Goal: Transaction & Acquisition: Purchase product/service

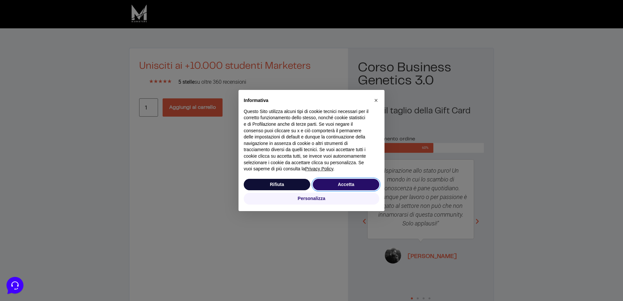
click at [337, 183] on button "Accetta" at bounding box center [346, 185] width 66 height 12
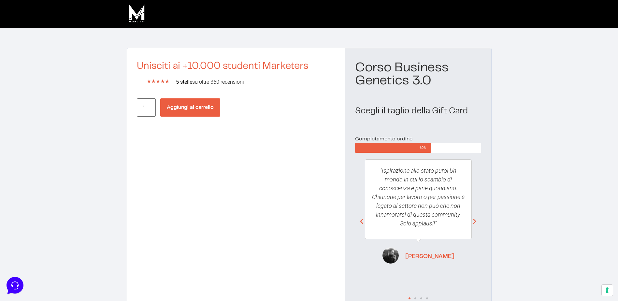
scroll to position [35, 0]
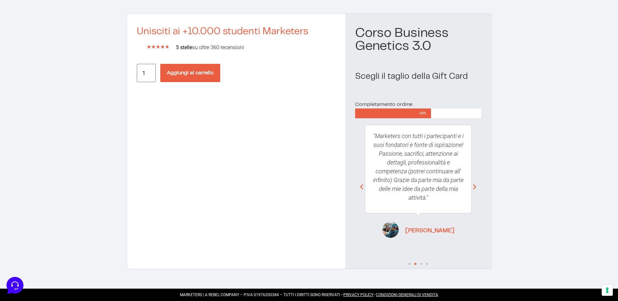
click at [174, 71] on button "Aggiungi al carrello" at bounding box center [190, 73] width 60 height 18
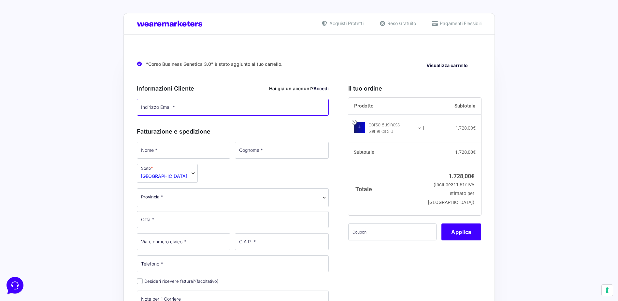
click at [196, 112] on input "Indirizzo Email *" at bounding box center [233, 107] width 192 height 17
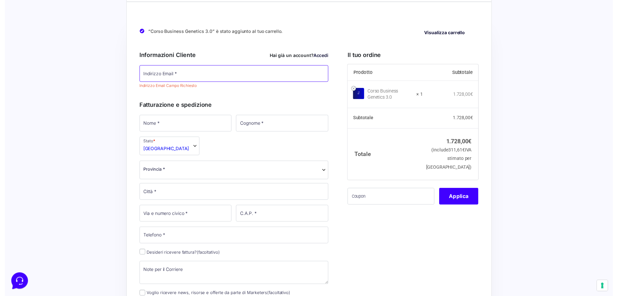
scroll to position [65, 0]
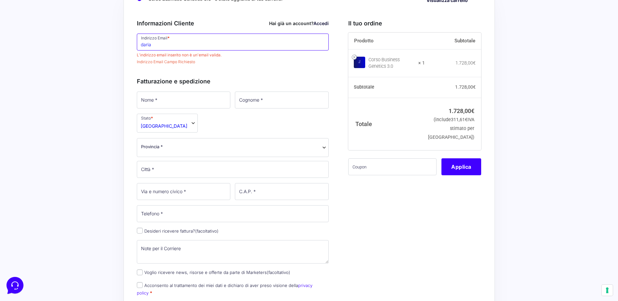
type input "daria.rusolo@growupmerchandising.com"
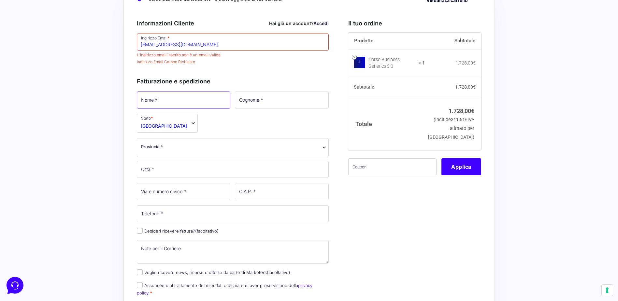
type input "Daria"
type input "Rusolo"
type input "292"
type input "Via Fanin, 35 San Gorgio di Piano (Bo)"
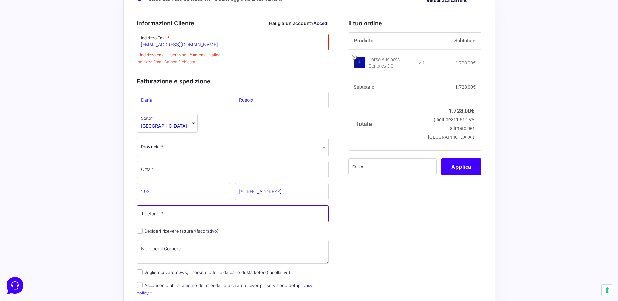
type input "[PHONE_NUMBER]"
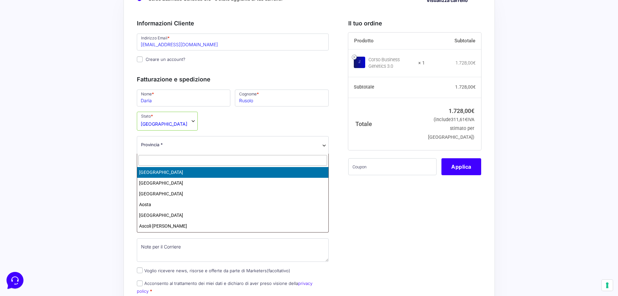
click at [169, 145] on span "Provincia *" at bounding box center [233, 144] width 184 height 7
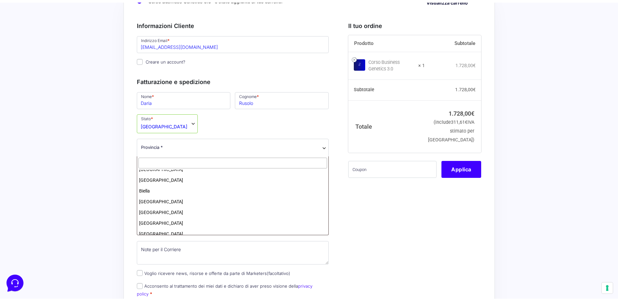
scroll to position [130, 0]
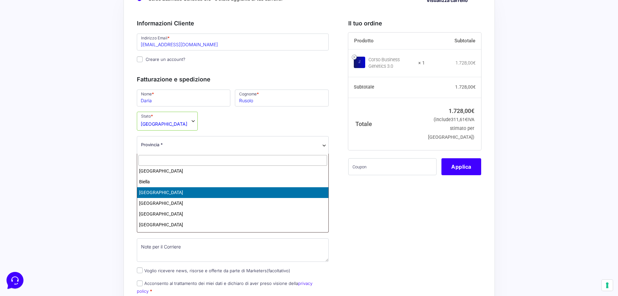
select select "BO"
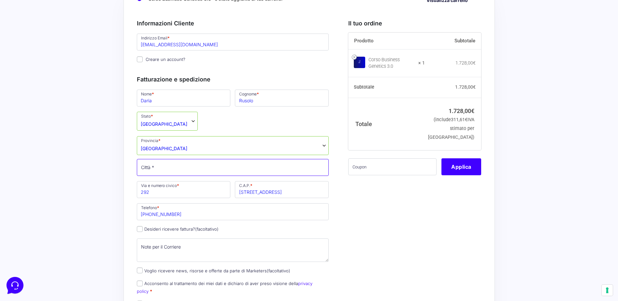
drag, startPoint x: 156, startPoint y: 169, endPoint x: 161, endPoint y: 170, distance: 4.9
click at [156, 169] on input "Città *" at bounding box center [233, 167] width 192 height 17
type input "San [PERSON_NAME] di Savena"
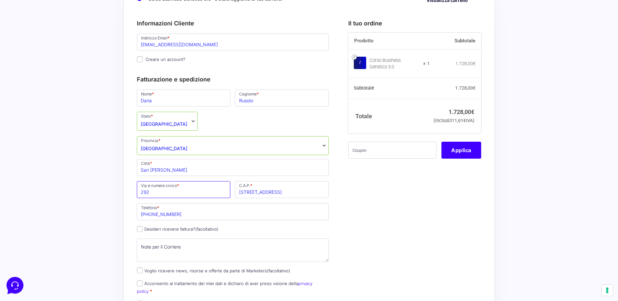
drag, startPoint x: 163, startPoint y: 192, endPoint x: 116, endPoint y: 193, distance: 47.6
click at [116, 193] on div "Acquisti Protetti Reso Gratuito Pagamenti Flessibili “Corso Business Genetics 3…" at bounding box center [309, 276] width 618 height 683
type input "[STREET_ADDRESS][PERSON_NAME]"
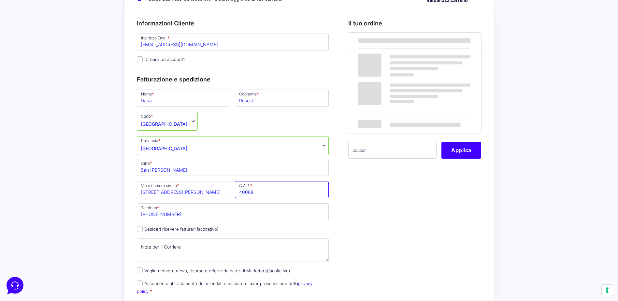
type input "40068"
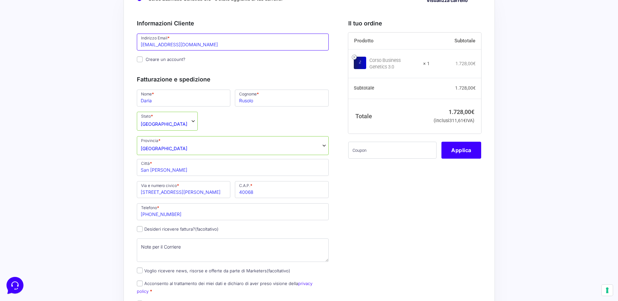
drag, startPoint x: 243, startPoint y: 43, endPoint x: 114, endPoint y: 45, distance: 129.0
click at [114, 45] on div "Acquisti Protetti Reso Gratuito Pagamenti Flessibili “Corso Business Genetics 3…" at bounding box center [309, 276] width 618 height 683
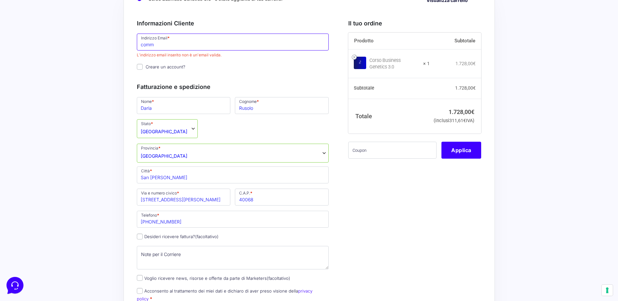
type input "[EMAIL_ADDRESS][DOMAIN_NAME]"
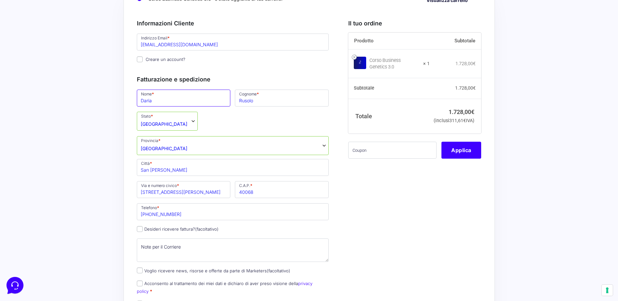
drag, startPoint x: 160, startPoint y: 104, endPoint x: 69, endPoint y: 102, distance: 91.2
click at [70, 102] on div "Acquisti Protetti Reso Gratuito Pagamenti Flessibili “Corso Business Genetics 3…" at bounding box center [309, 276] width 618 height 683
type input "Grow Up"
type input "Srls"
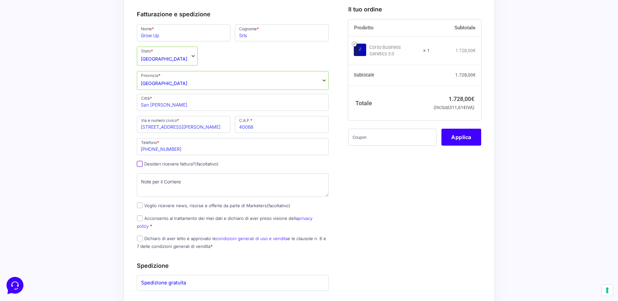
click at [137, 164] on input "Desideri ricevere fattura? (facoltativo)" at bounding box center [140, 164] width 6 height 6
checkbox input "true"
select select "IT"
type input "0000000"
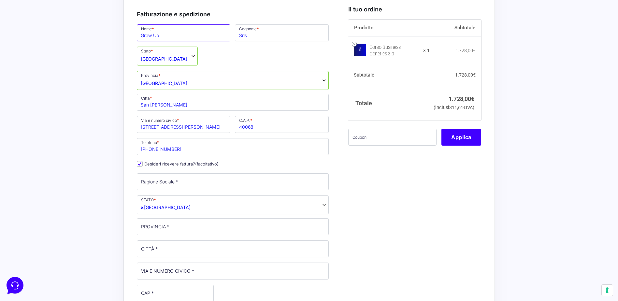
drag, startPoint x: 181, startPoint y: 36, endPoint x: 6, endPoint y: 36, distance: 175.0
type input "Daria"
type input "Rusolo"
click at [193, 186] on input "Ragione Sociale *" at bounding box center [233, 181] width 192 height 17
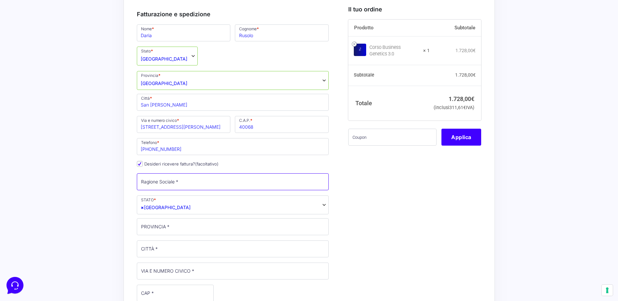
type input "Grow Up S.r.l.s."
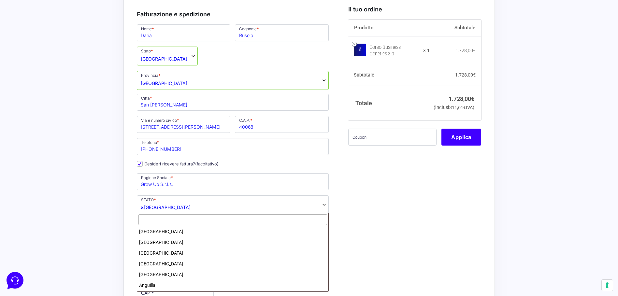
click at [172, 207] on span "× Italia" at bounding box center [233, 204] width 192 height 19
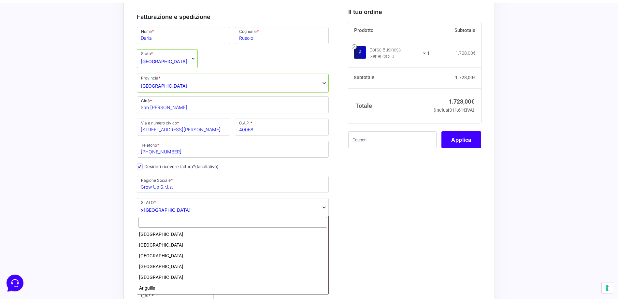
scroll to position [1236, 0]
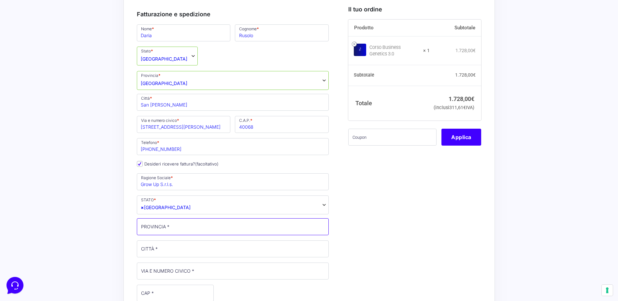
click at [164, 227] on input "PROVINCIA *" at bounding box center [233, 226] width 192 height 17
click at [186, 229] on input "PROVINCIA *" at bounding box center [233, 226] width 192 height 17
type input "[GEOGRAPHIC_DATA]"
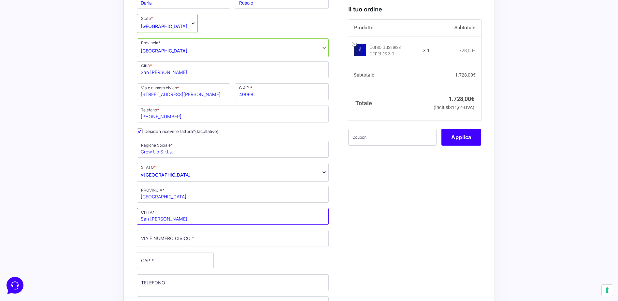
type input "San [PERSON_NAME] di Savena"
type input "[STREET_ADDRESS][PERSON_NAME]"
click at [157, 258] on input "CAP *" at bounding box center [175, 260] width 77 height 17
type input "40068"
type input "[PHONE_NUMBER]"
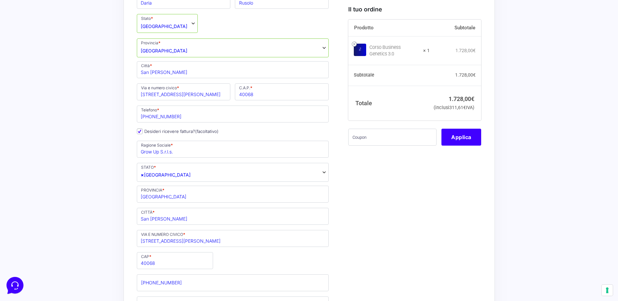
type input "growupsrls@pec.it"
type input "40068"
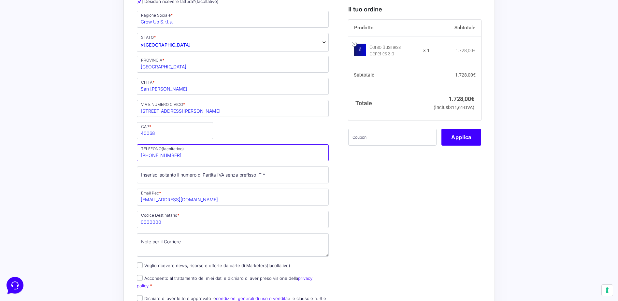
scroll to position [293, 0]
click at [237, 178] on input "Partita Iva *" at bounding box center [233, 174] width 192 height 17
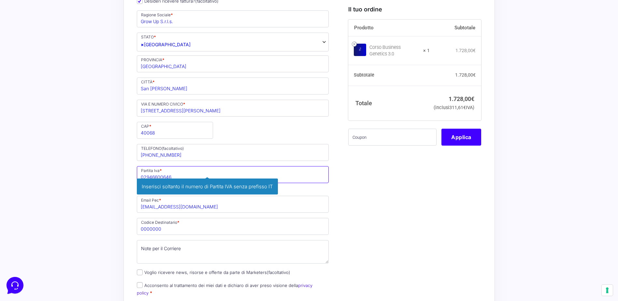
type input "02946600646"
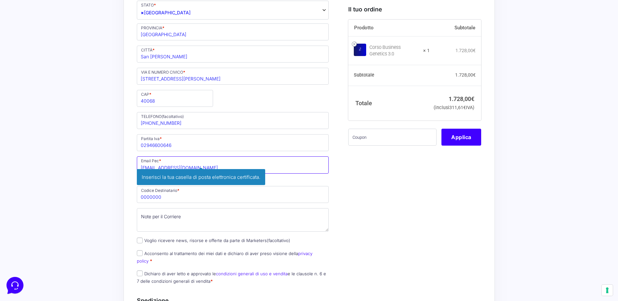
scroll to position [326, 0]
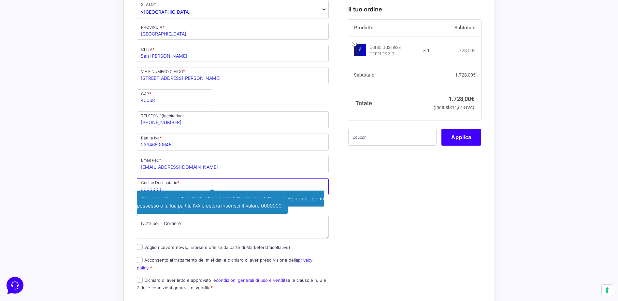
drag, startPoint x: 171, startPoint y: 200, endPoint x: 90, endPoint y: 198, distance: 81.2
click at [91, 198] on div "Acquisti Protetti Reso Gratuito Pagamenti Flessibili “Corso Business Genetics 3…" at bounding box center [309, 134] width 618 height 920
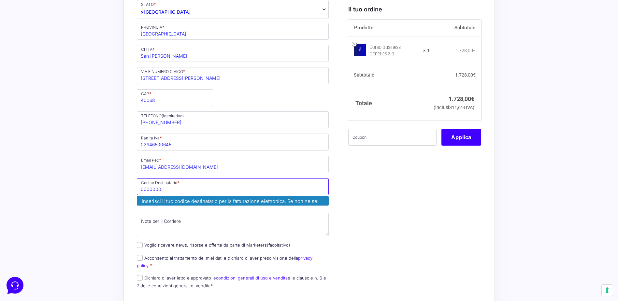
paste input "X2PH38J"
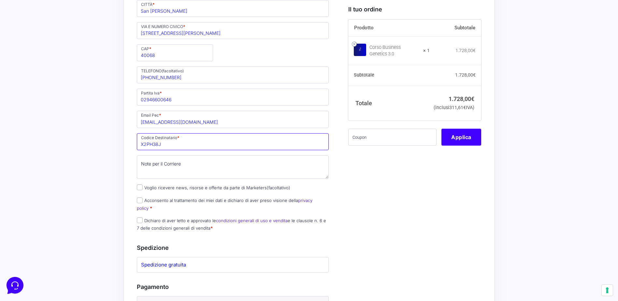
scroll to position [391, 0]
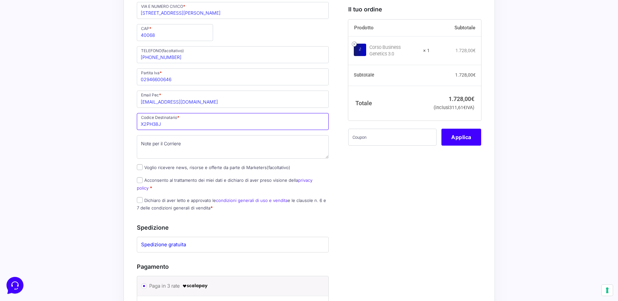
type input "X2PH38J"
click at [139, 166] on input "Voglio ricevere news, risorse e offerte da parte di Marketers (facoltativo)" at bounding box center [140, 167] width 6 height 6
checkbox input "true"
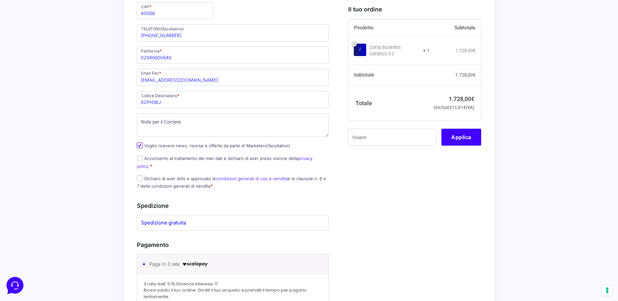
scroll to position [424, 0]
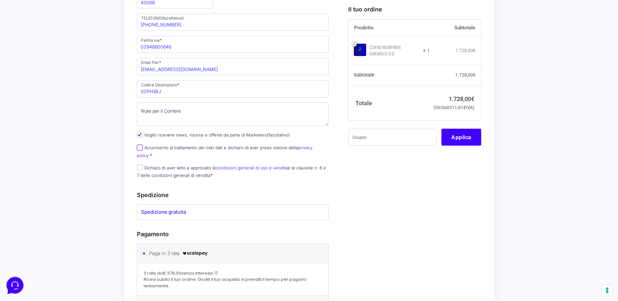
click at [139, 147] on input "Acconsento al trattamento dei miei dati e dichiaro di aver preso visione della …" at bounding box center [140, 148] width 6 height 6
checkbox input "true"
click at [141, 165] on input "Dichiaro di aver letto e approvato le condizioni generali di uso e vendita e le…" at bounding box center [140, 168] width 6 height 6
checkbox input "true"
click at [140, 133] on input "Voglio ricevere news, risorse e offerte da parte di Marketers (facoltativo)" at bounding box center [140, 135] width 6 height 6
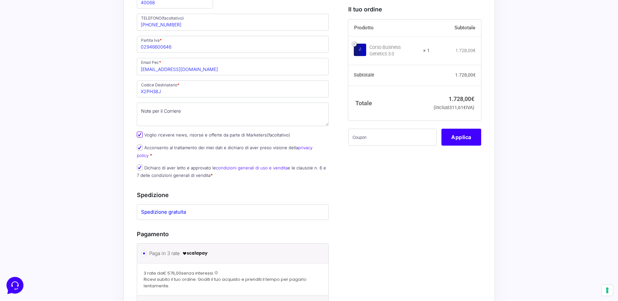
checkbox input "false"
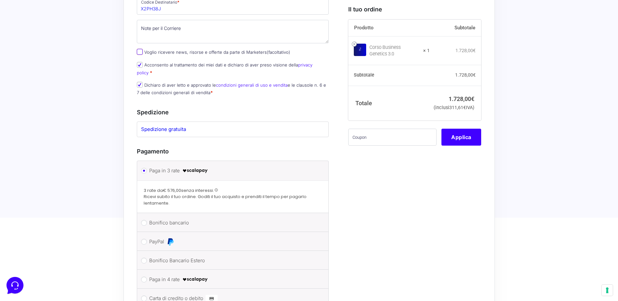
scroll to position [554, 0]
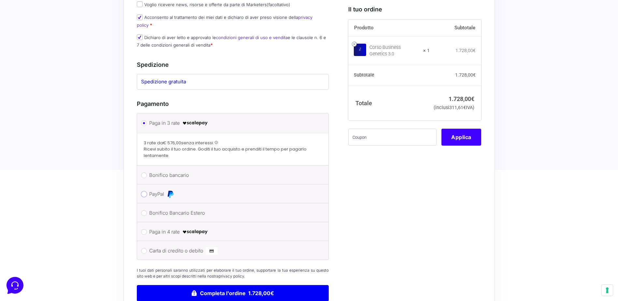
click at [145, 191] on input "PayPal" at bounding box center [144, 194] width 6 height 6
radio input "true"
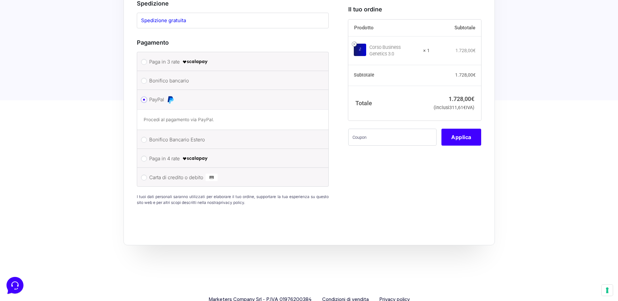
scroll to position [628, 0]
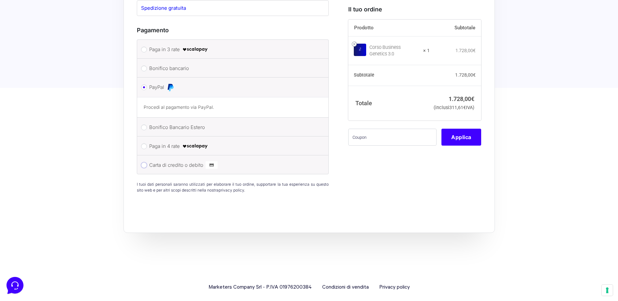
click at [143, 162] on input "Carta di credito o debito" at bounding box center [144, 165] width 6 height 6
radio input "true"
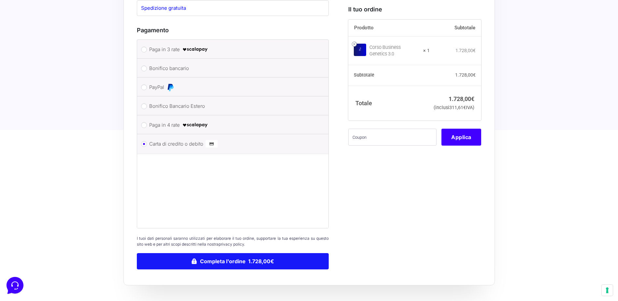
click at [257, 253] on button "Completa l'ordine 1.728,00€" at bounding box center [233, 261] width 192 height 16
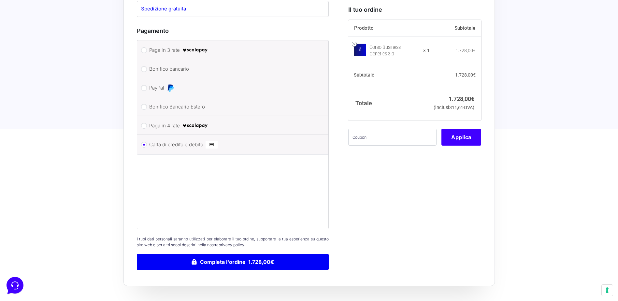
scroll to position [643, 0]
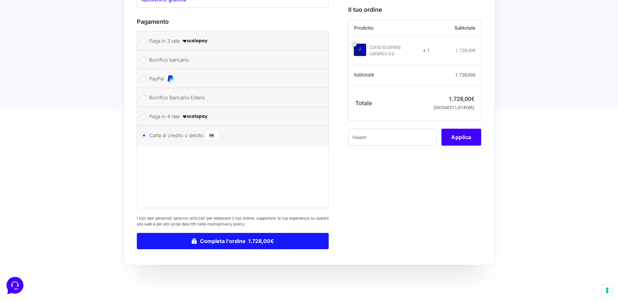
click at [227, 233] on button "Completa l'ordine 1.728,00€" at bounding box center [233, 241] width 192 height 16
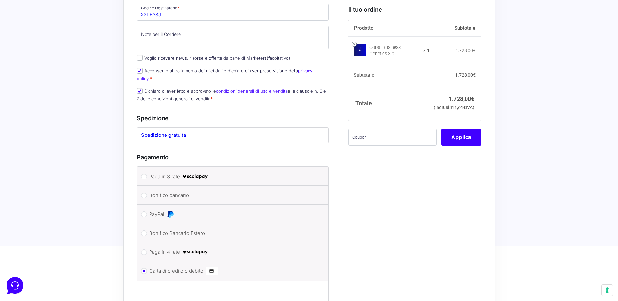
scroll to position [675, 0]
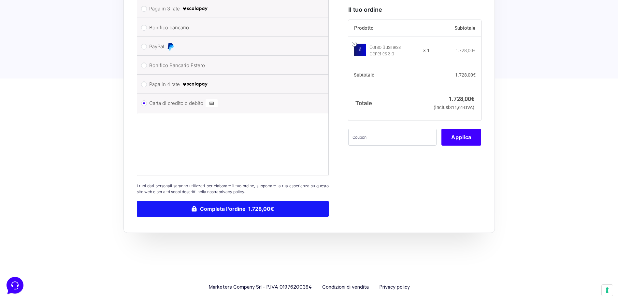
click at [191, 209] on button "Completa l'ordine 1.728,00€" at bounding box center [233, 209] width 192 height 16
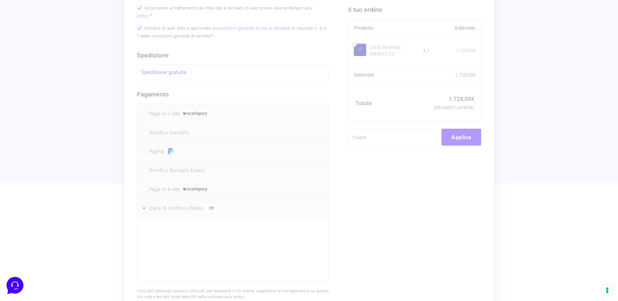
scroll to position [545, 0]
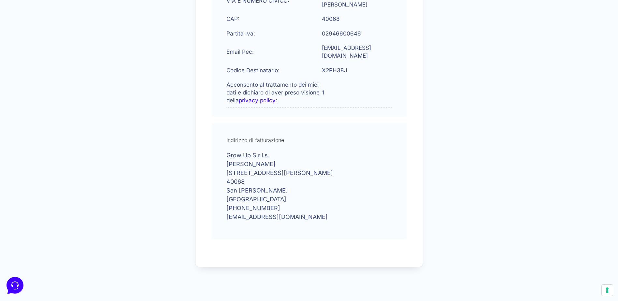
scroll to position [319, 0]
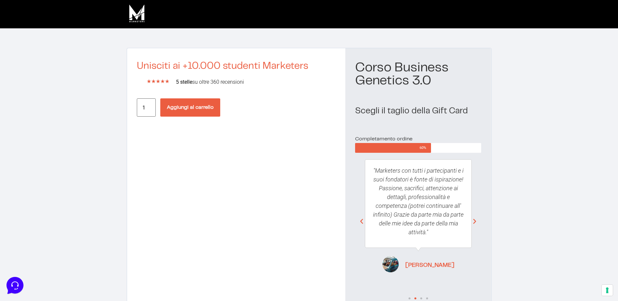
click at [200, 107] on button "Aggiungi al carrello" at bounding box center [190, 107] width 60 height 18
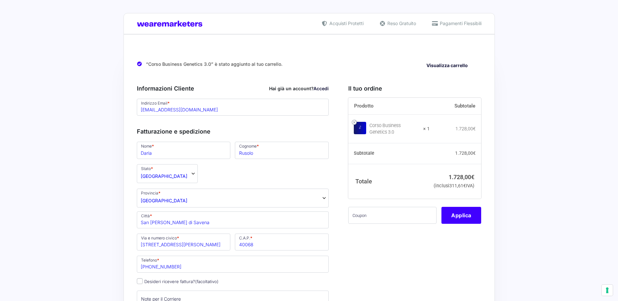
select select "BO"
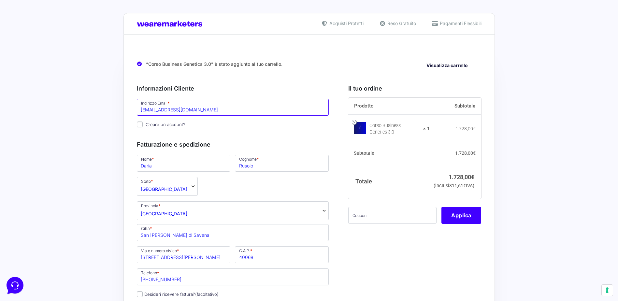
drag, startPoint x: 237, startPoint y: 108, endPoint x: 26, endPoint y: 110, distance: 210.8
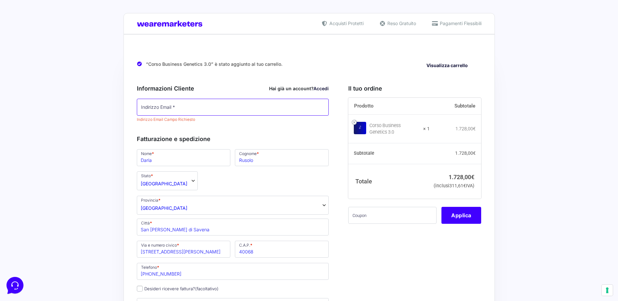
paste input "[EMAIL_ADDRESS][DOMAIN_NAME]"
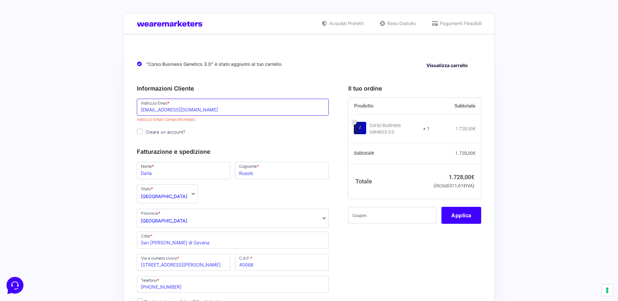
type input "[EMAIL_ADDRESS][DOMAIN_NAME]"
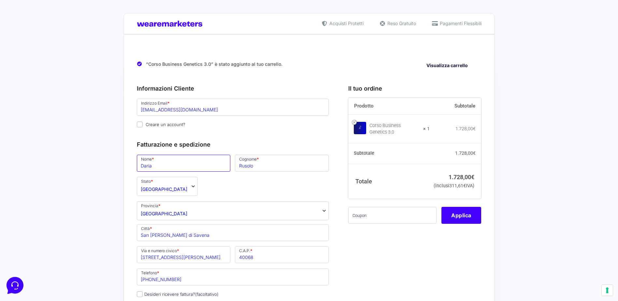
drag, startPoint x: 166, startPoint y: 170, endPoint x: 93, endPoint y: 172, distance: 73.4
type input "[PERSON_NAME]"
type input "Calzoni"
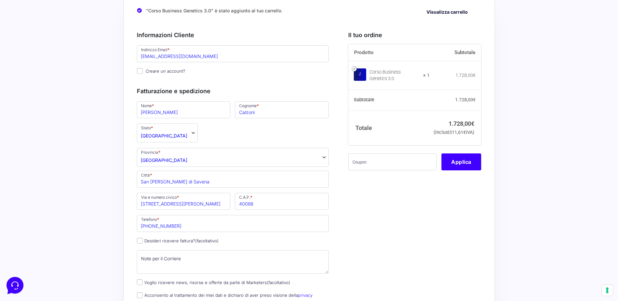
scroll to position [65, 0]
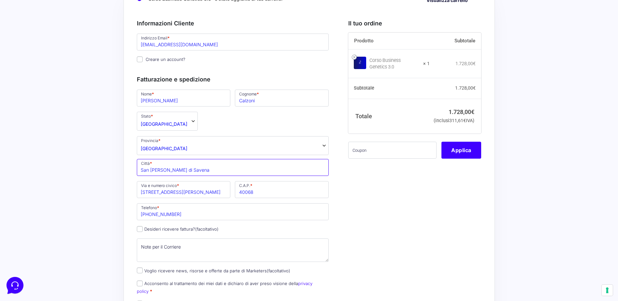
drag, startPoint x: 234, startPoint y: 162, endPoint x: 34, endPoint y: 165, distance: 200.1
click at [34, 165] on div "Acquisti Protetti Reso Gratuito Pagamenti Flessibili “Corso Business Genetics 3…" at bounding box center [309, 291] width 618 height 713
type input "[GEOGRAPHIC_DATA]"
type input "[STREET_ADDRESS][PERSON_NAME]"
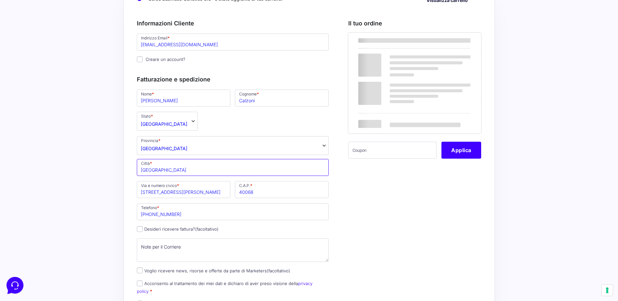
drag, startPoint x: 162, startPoint y: 170, endPoint x: -46, endPoint y: 165, distance: 207.6
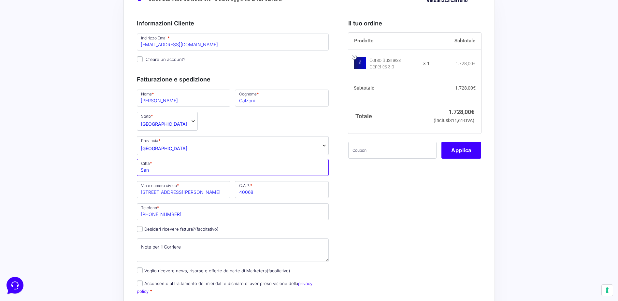
type input "San [PERSON_NAME] di Savena"
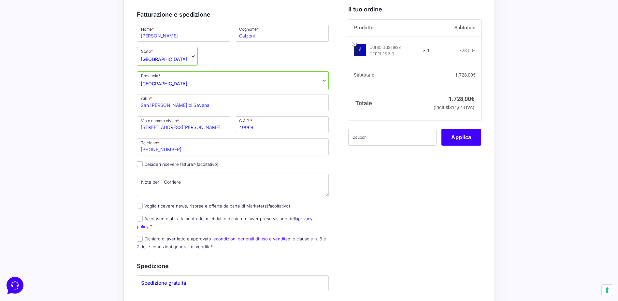
scroll to position [130, 0]
click at [179, 183] on textarea "Note per il Corriere (facoltativo)" at bounding box center [233, 184] width 192 height 23
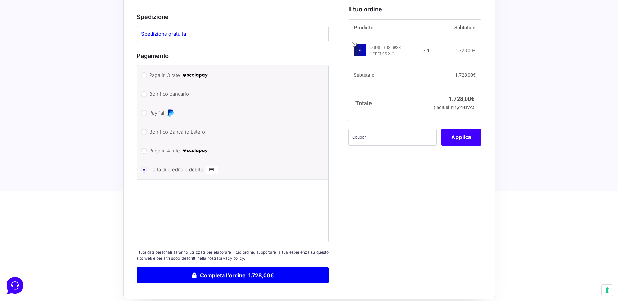
scroll to position [391, 0]
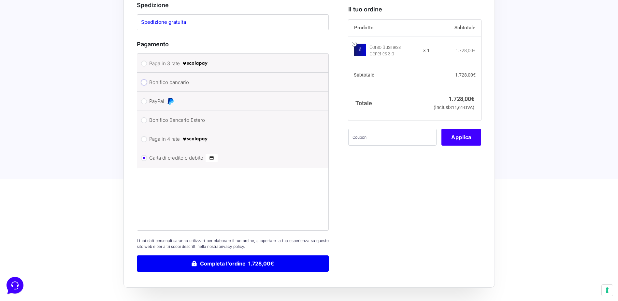
click at [143, 79] on input "Bonifico bancario" at bounding box center [144, 82] width 6 height 6
radio input "true"
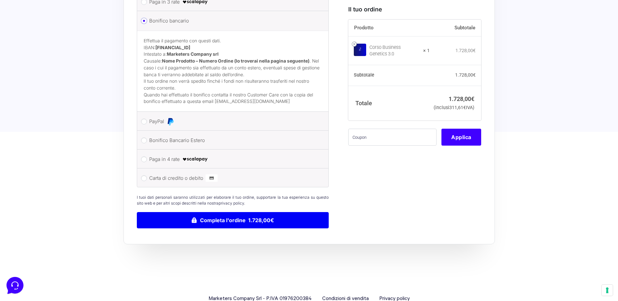
scroll to position [464, 0]
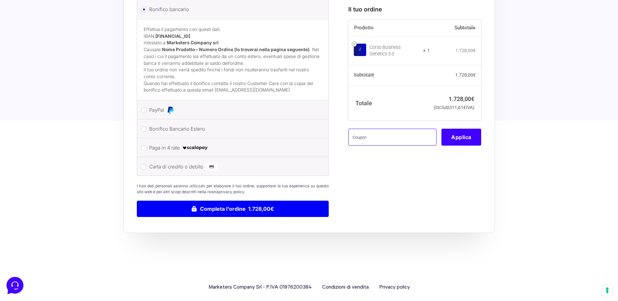
click at [384, 146] on input "text" at bounding box center [392, 137] width 88 height 17
paste input "BGCorporate"
type input "BGCorporate"
click at [455, 146] on button "Applica" at bounding box center [461, 137] width 40 height 17
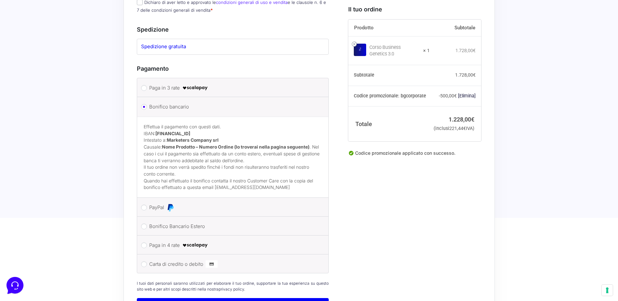
scroll to position [366, 0]
